Goal: Information Seeking & Learning: Learn about a topic

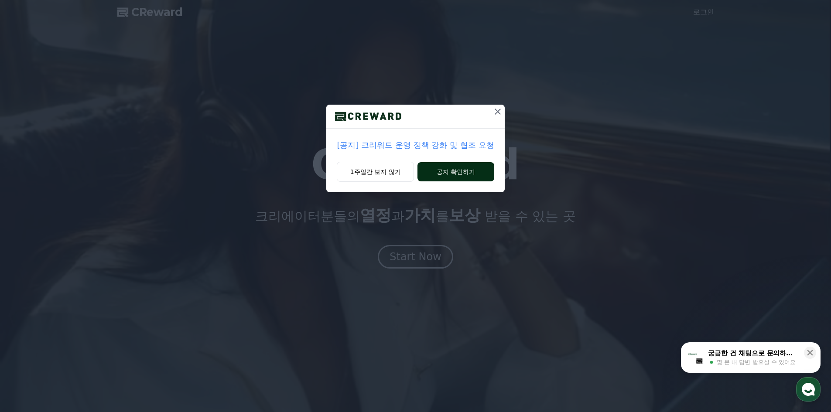
click at [463, 163] on button "공지 확인하기" at bounding box center [456, 171] width 76 height 19
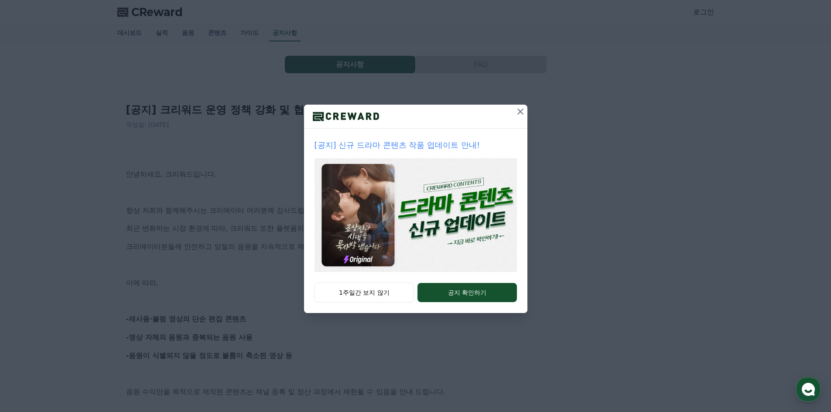
click at [521, 110] on icon at bounding box center [520, 111] width 10 height 10
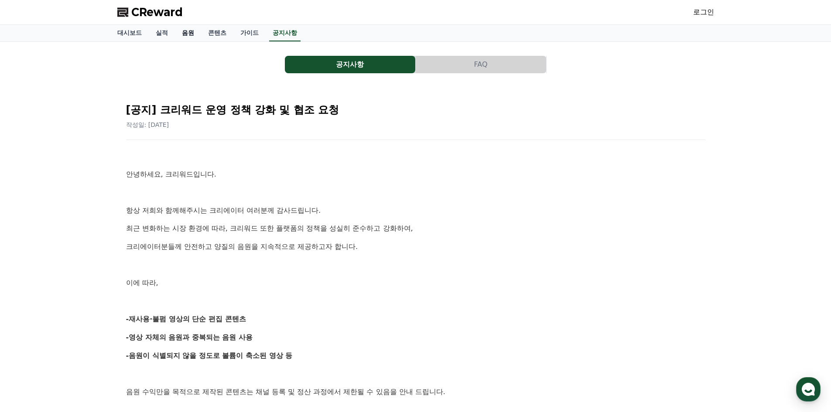
click at [188, 34] on link "음원" at bounding box center [188, 33] width 26 height 17
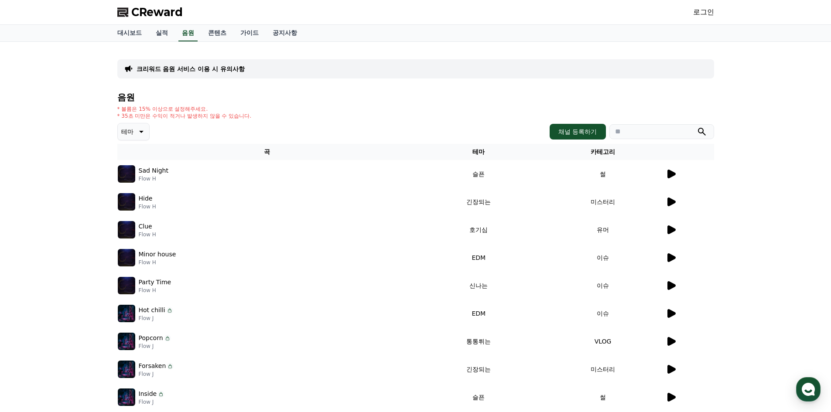
click at [135, 172] on div "Sad Night Flow H" at bounding box center [267, 173] width 298 height 17
click at [127, 176] on img at bounding box center [126, 173] width 17 height 17
click at [668, 178] on icon at bounding box center [672, 174] width 8 height 9
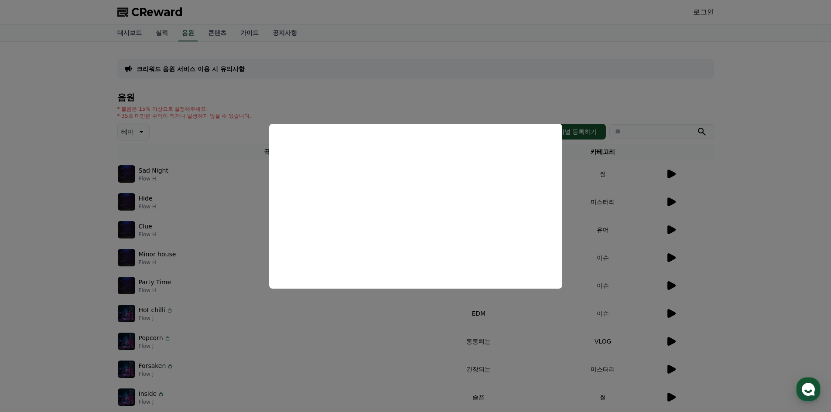
click at [596, 207] on button "close modal" at bounding box center [415, 206] width 831 height 412
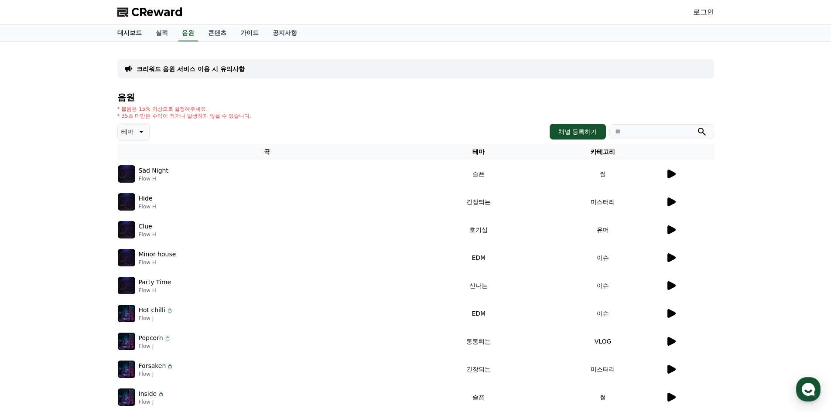
click at [137, 31] on link "대시보드" at bounding box center [129, 33] width 38 height 17
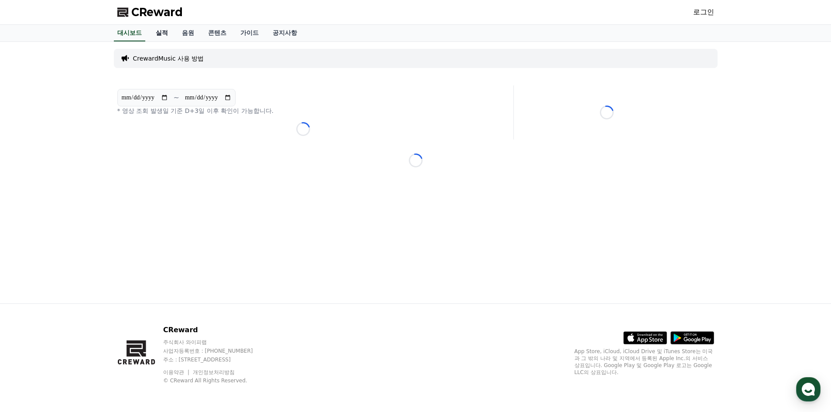
click at [154, 34] on link "실적" at bounding box center [162, 33] width 26 height 17
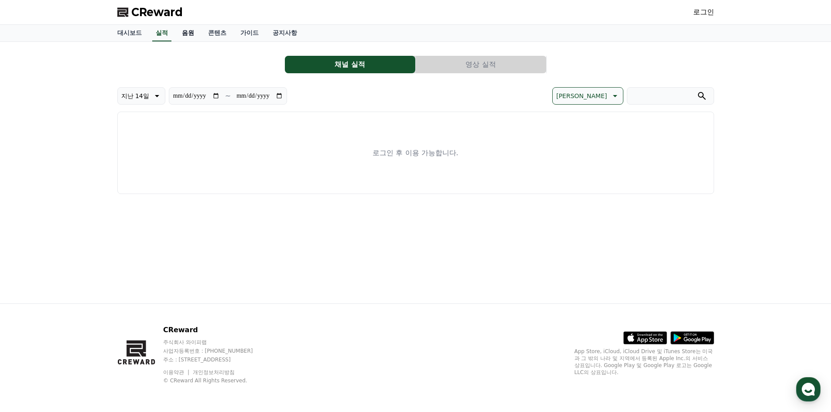
click at [188, 35] on link "음원" at bounding box center [188, 33] width 26 height 17
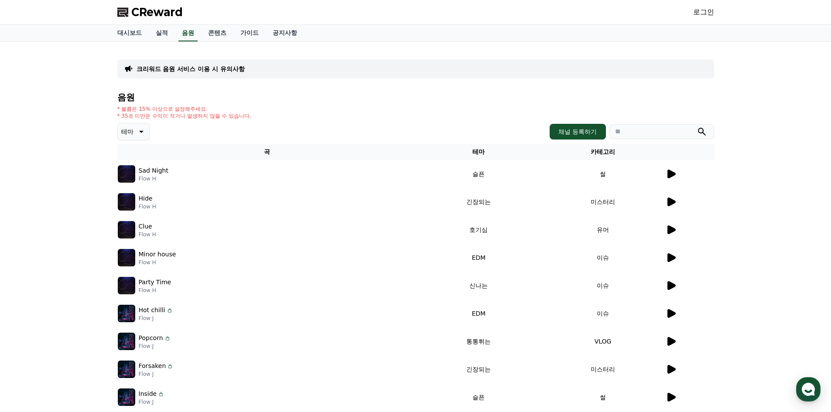
click at [477, 151] on th "테마" at bounding box center [479, 152] width 124 height 16
click at [139, 127] on icon at bounding box center [140, 132] width 10 height 10
click at [135, 162] on button "밝은" at bounding box center [128, 158] width 19 height 19
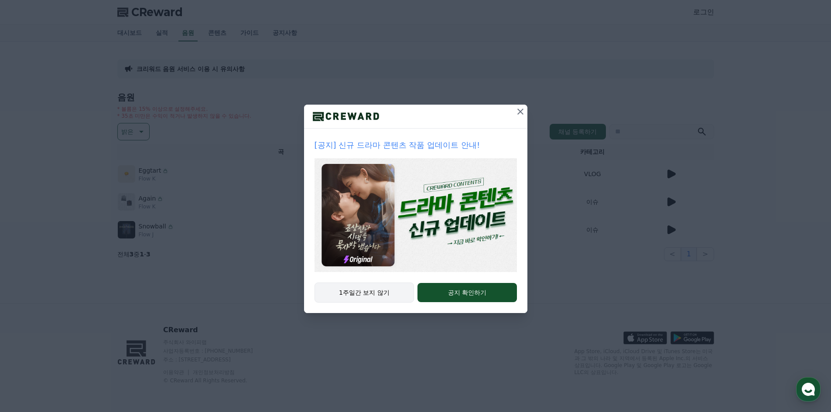
click at [379, 290] on button "1주일간 보지 않기" at bounding box center [365, 293] width 100 height 20
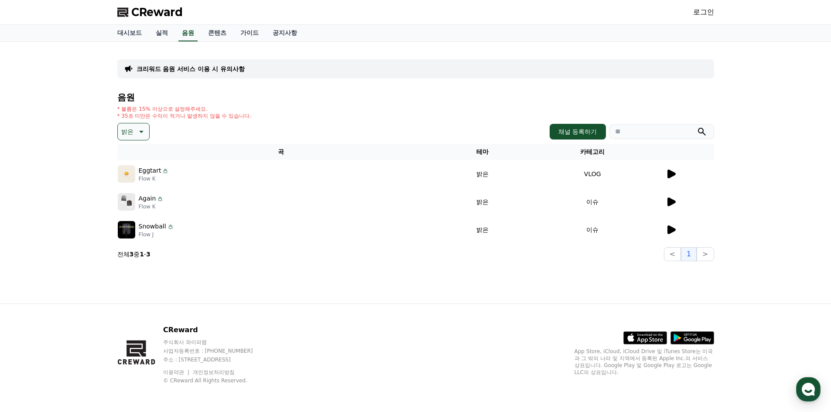
click at [676, 175] on div at bounding box center [690, 174] width 48 height 10
click at [672, 173] on icon at bounding box center [672, 174] width 8 height 9
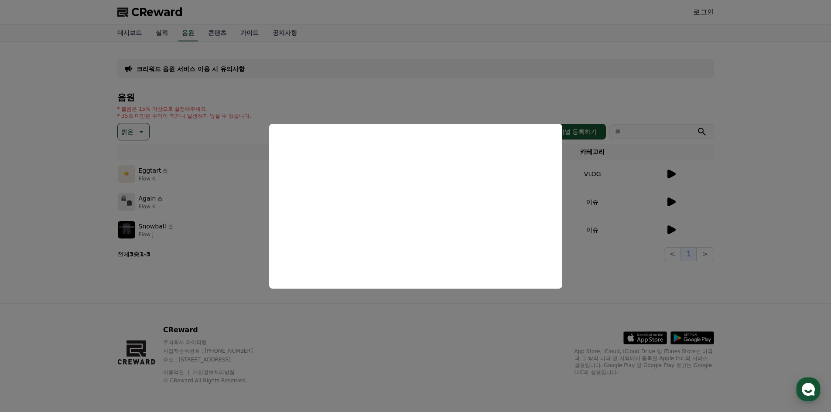
click at [590, 197] on button "close modal" at bounding box center [415, 206] width 831 height 412
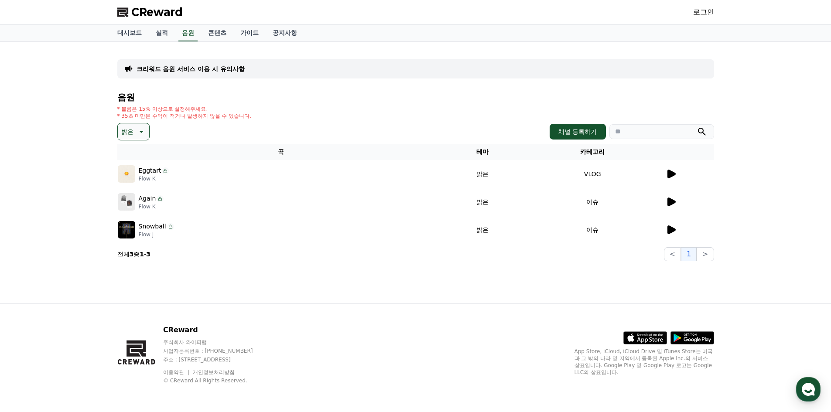
click at [128, 203] on img at bounding box center [126, 201] width 17 height 17
click at [672, 200] on icon at bounding box center [672, 202] width 8 height 9
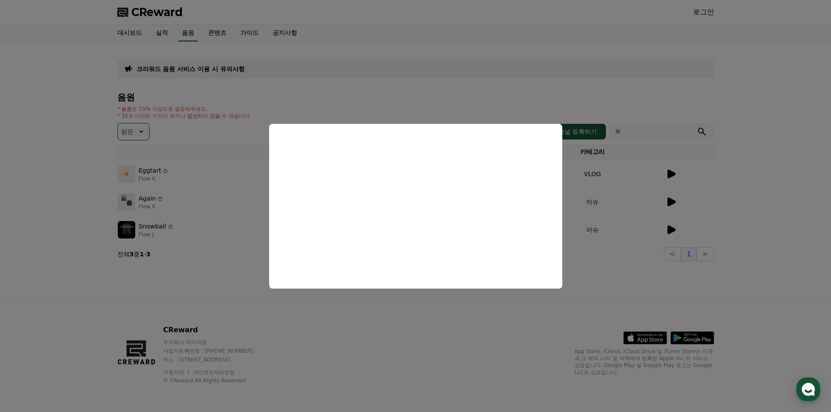
click at [608, 214] on button "close modal" at bounding box center [415, 206] width 831 height 412
